Goal: Task Accomplishment & Management: Manage account settings

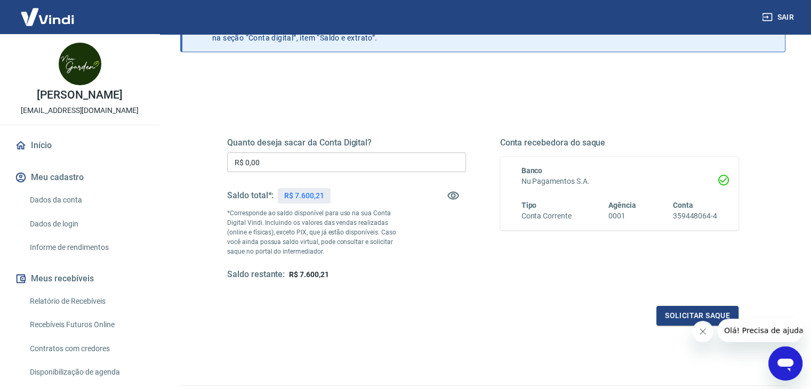
scroll to position [107, 0]
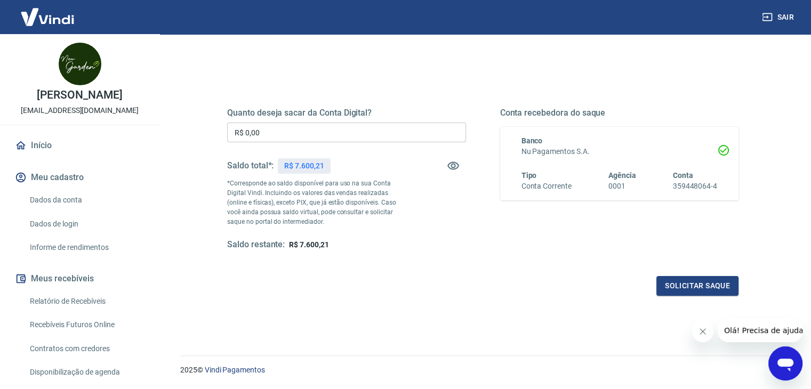
click at [354, 146] on div "Quanto deseja sacar da Conta Digital? R$ 0,00 ​ Saldo total*: R$ 7.600,21 *Corr…" at bounding box center [346, 179] width 239 height 143
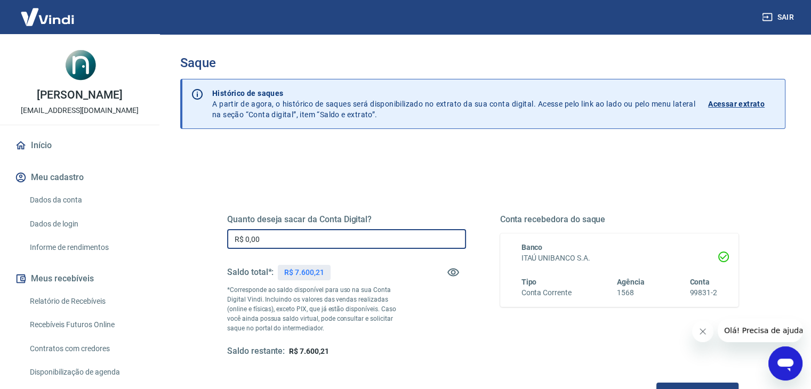
click at [357, 239] on input "R$ 0,00" at bounding box center [346, 239] width 239 height 20
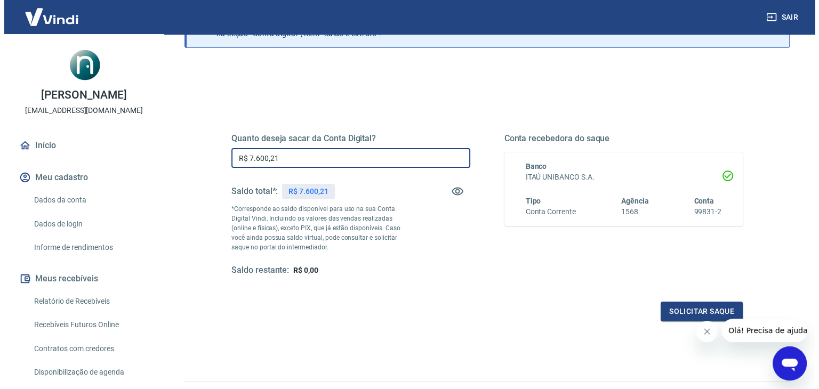
scroll to position [137, 0]
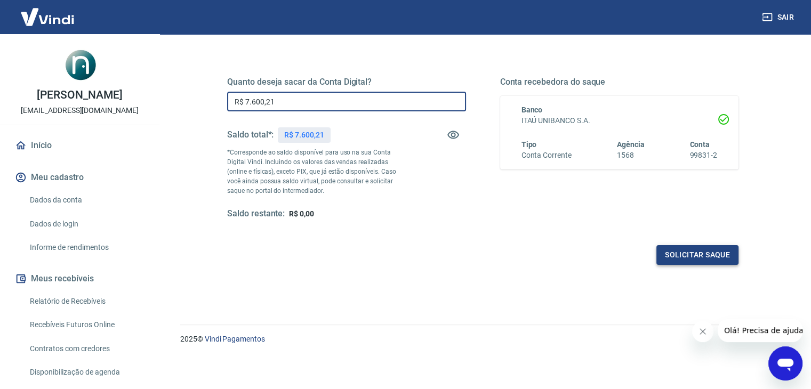
type input "R$ 7.600,21"
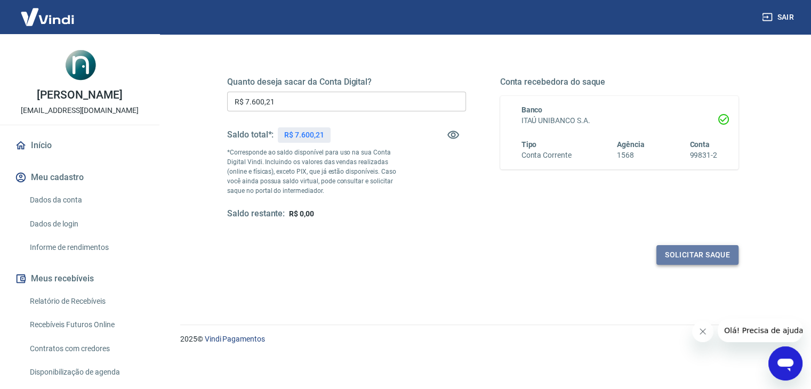
click at [691, 255] on button "Solicitar saque" at bounding box center [697, 255] width 82 height 20
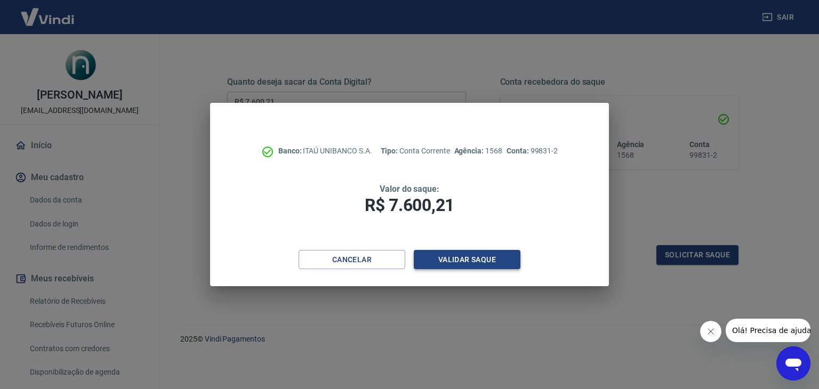
click at [471, 261] on button "Validar saque" at bounding box center [467, 260] width 107 height 20
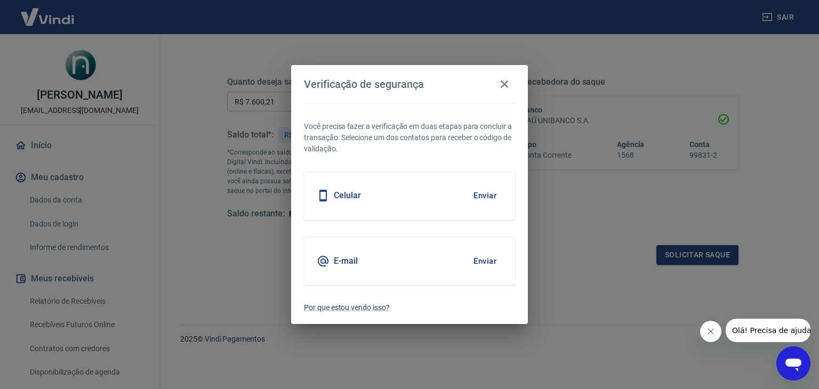
click at [490, 195] on button "Enviar" at bounding box center [484, 195] width 35 height 22
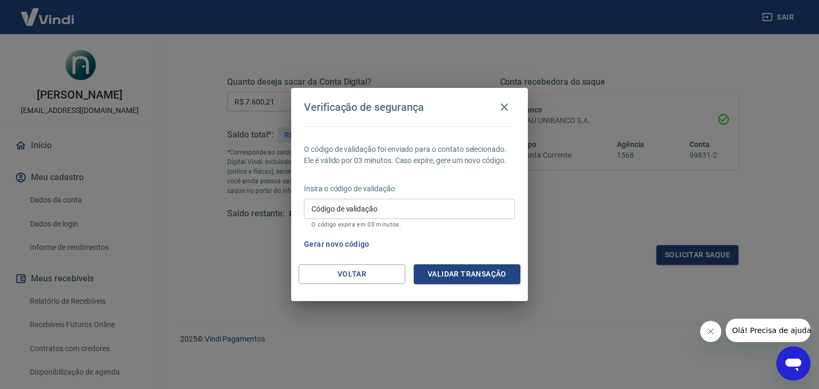
click at [459, 212] on input "Código de validação" at bounding box center [409, 209] width 211 height 20
type input "907403"
click at [470, 265] on button "Validar transação" at bounding box center [467, 274] width 107 height 20
